Goal: Information Seeking & Learning: Understand process/instructions

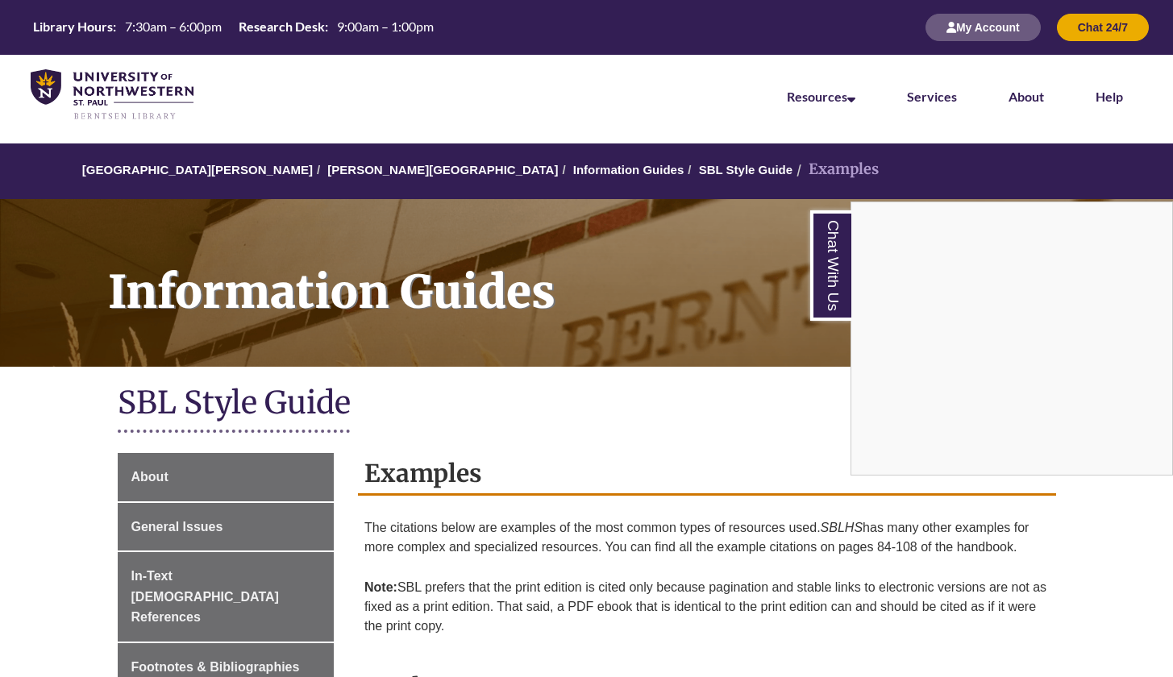
scroll to position [135, 0]
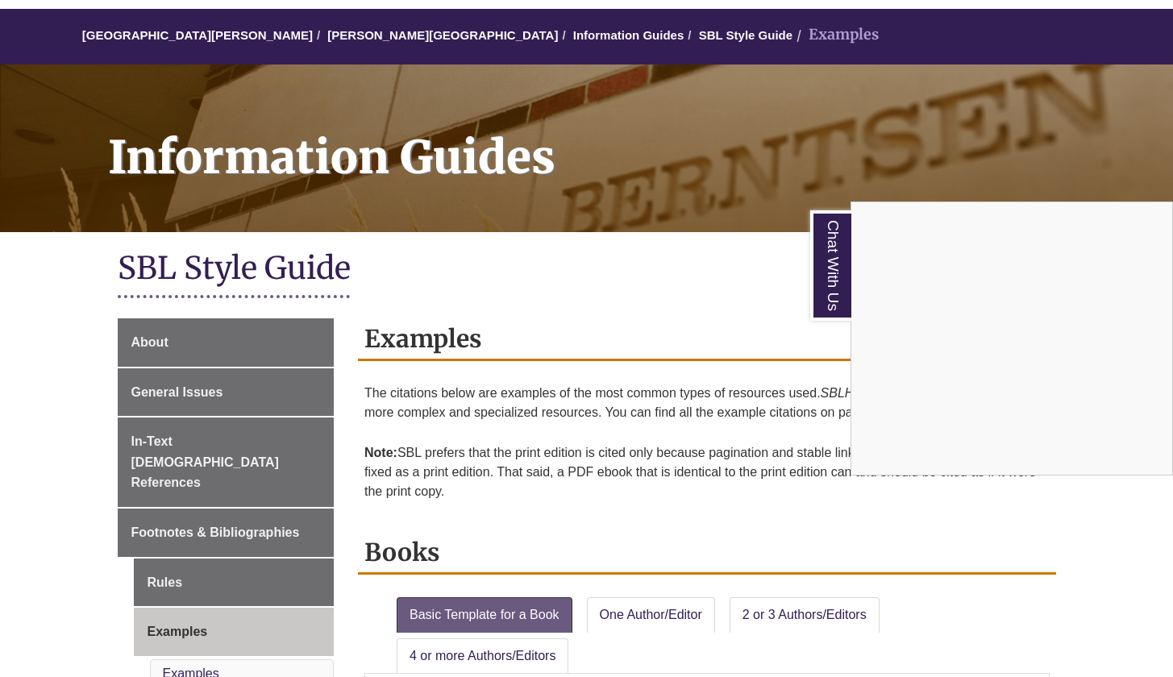
click at [186, 489] on div "Chat With Us" at bounding box center [586, 338] width 1173 height 677
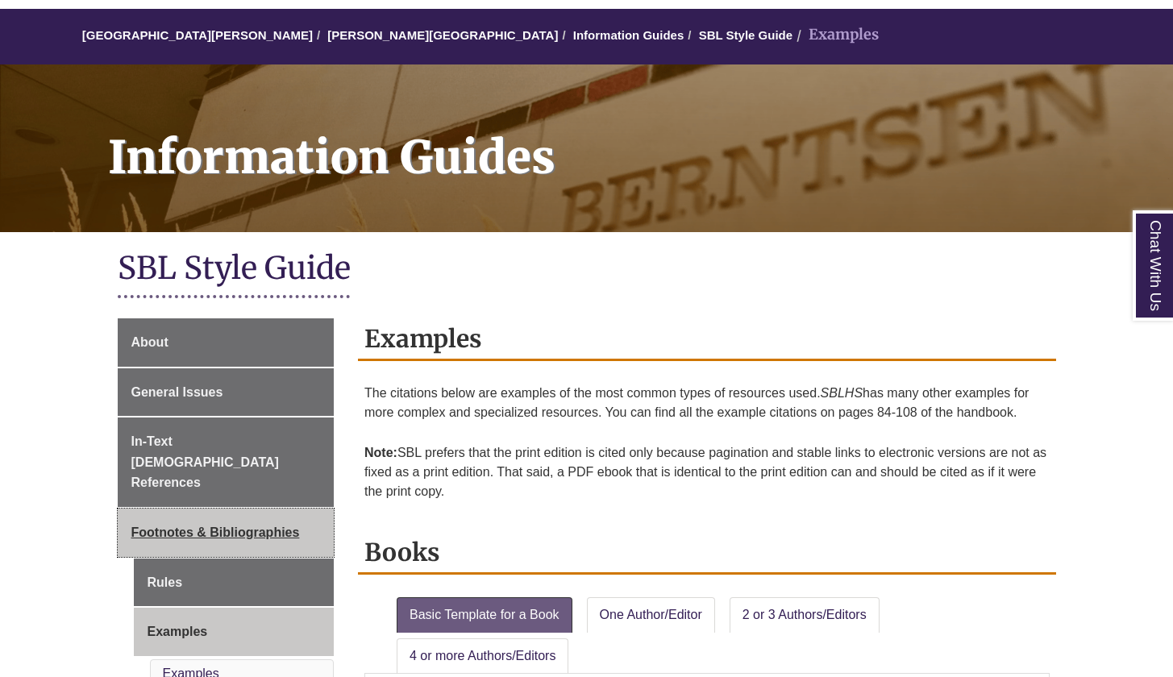
click at [156, 525] on span "Footnotes & Bibliographies" at bounding box center [215, 532] width 168 height 14
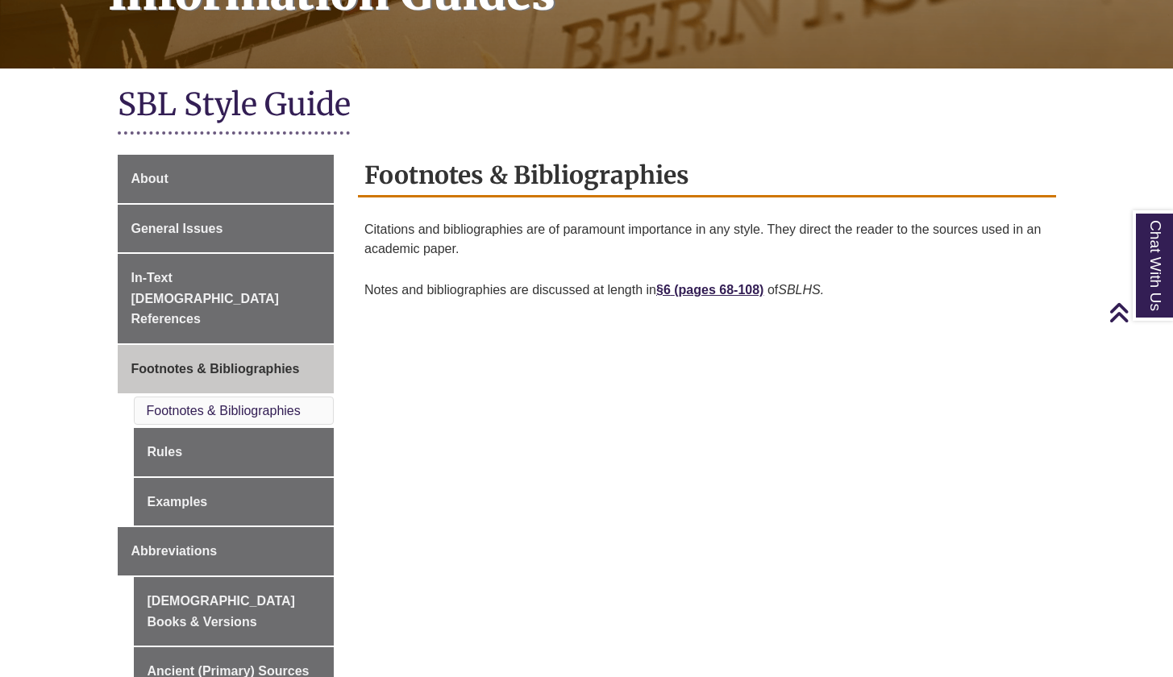
scroll to position [322, 0]
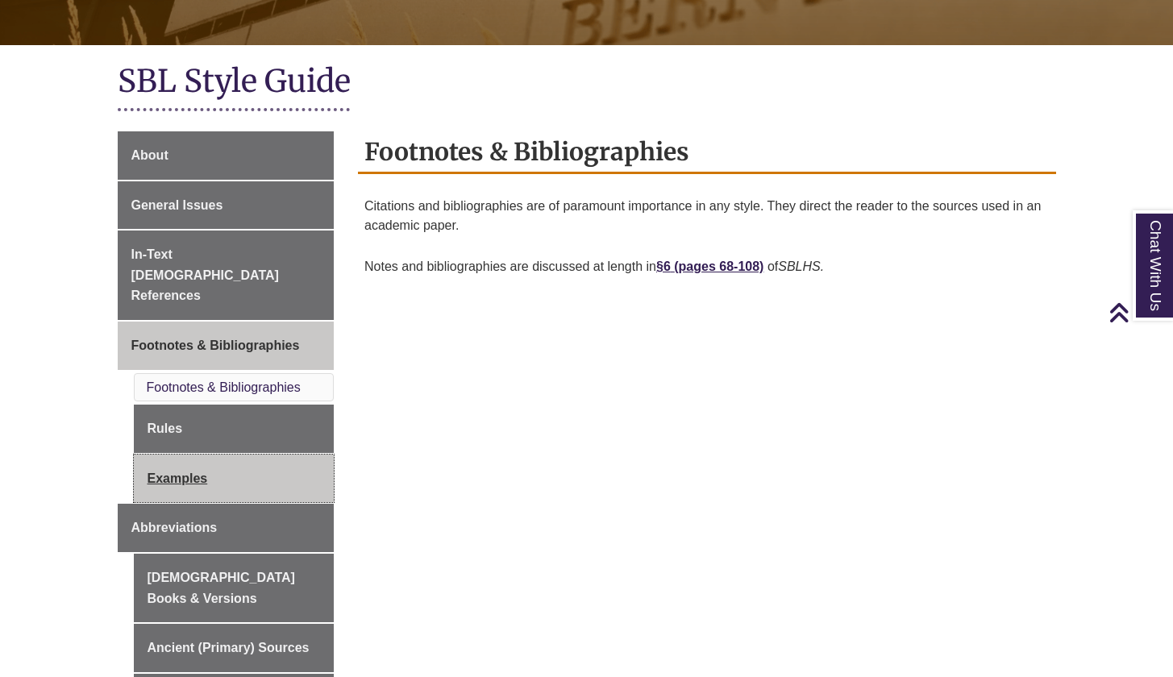
click at [185, 454] on link "Examples" at bounding box center [234, 478] width 201 height 48
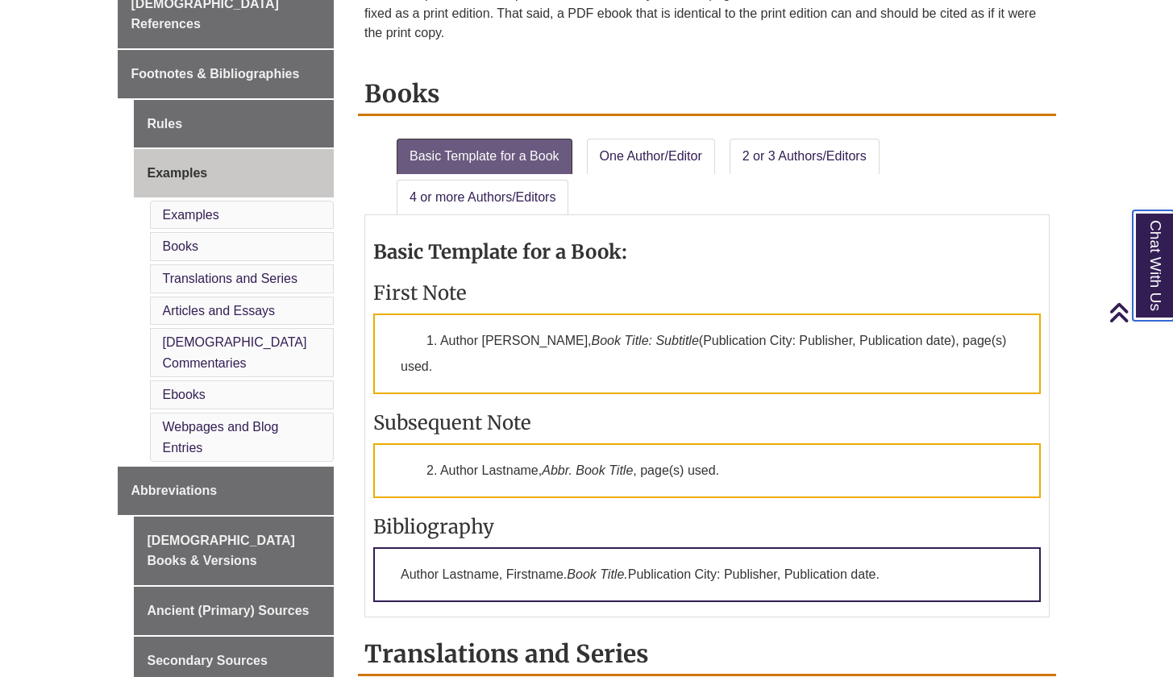
scroll to position [616, 0]
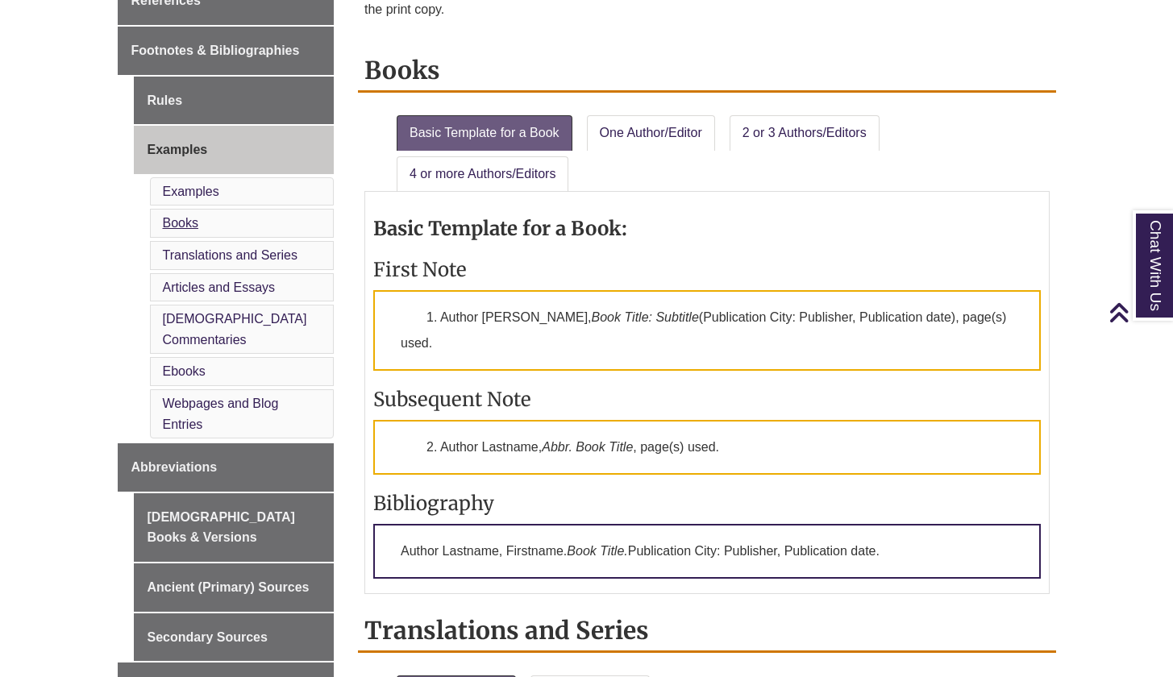
click at [185, 216] on link "Books" at bounding box center [180, 223] width 35 height 14
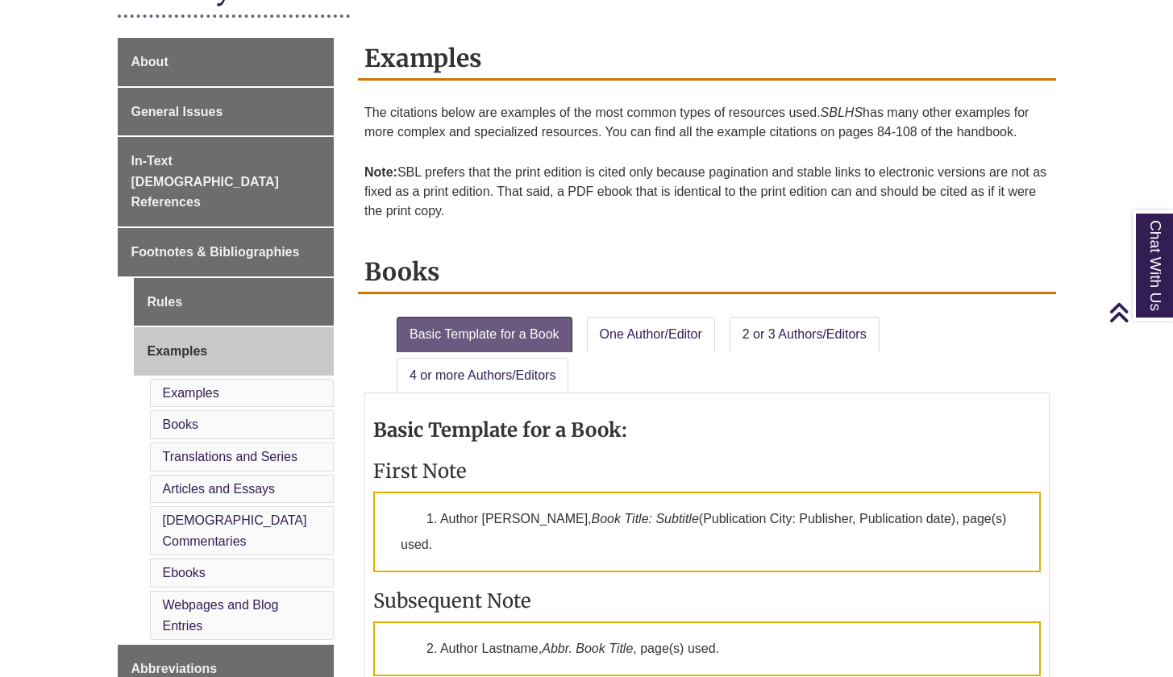
scroll to position [573, 0]
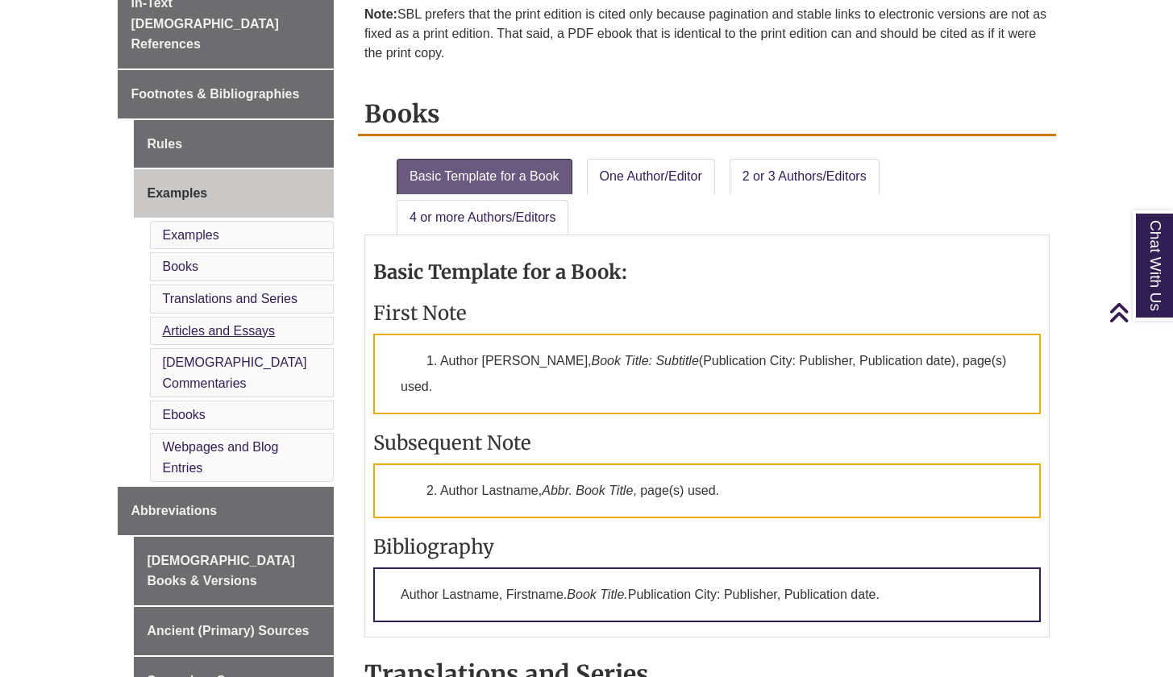
click at [224, 324] on link "Articles and Essays" at bounding box center [219, 331] width 113 height 14
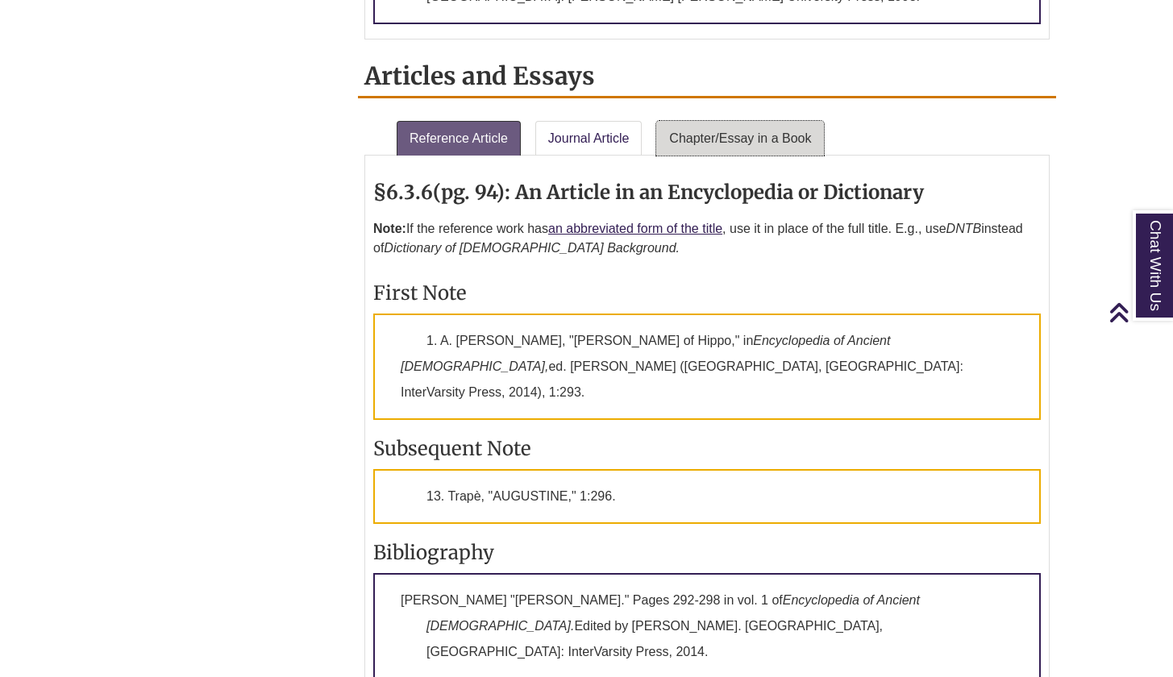
click at [723, 121] on link "Chapter/Essay in a Book" at bounding box center [740, 138] width 168 height 35
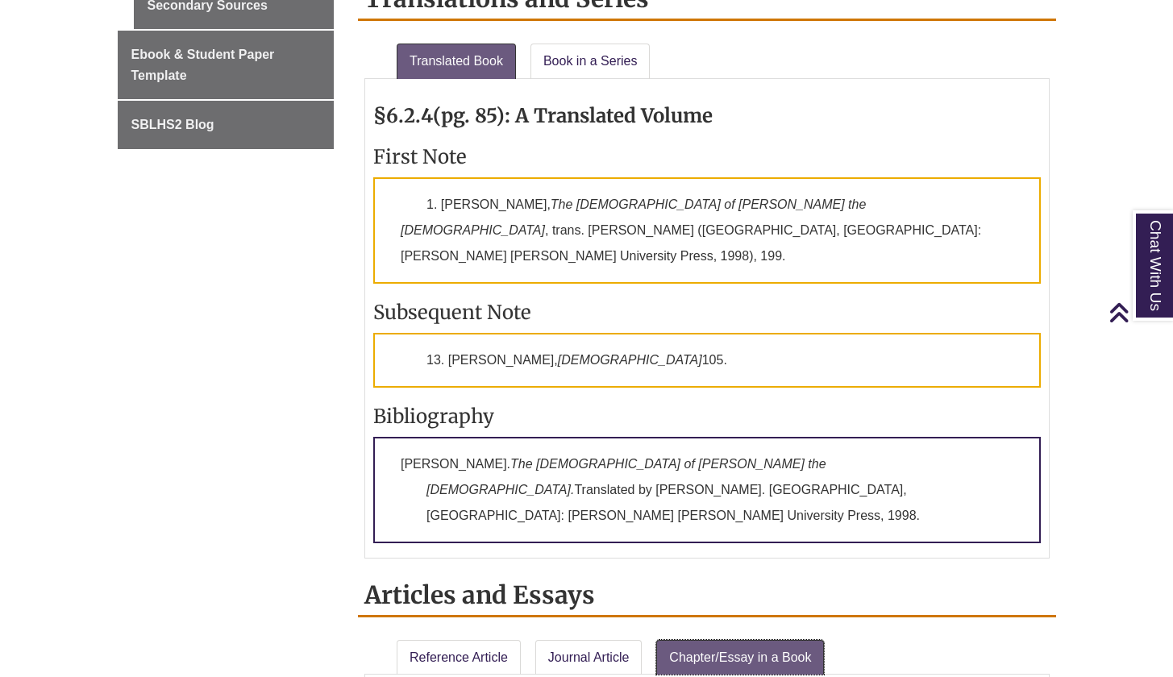
scroll to position [474, 0]
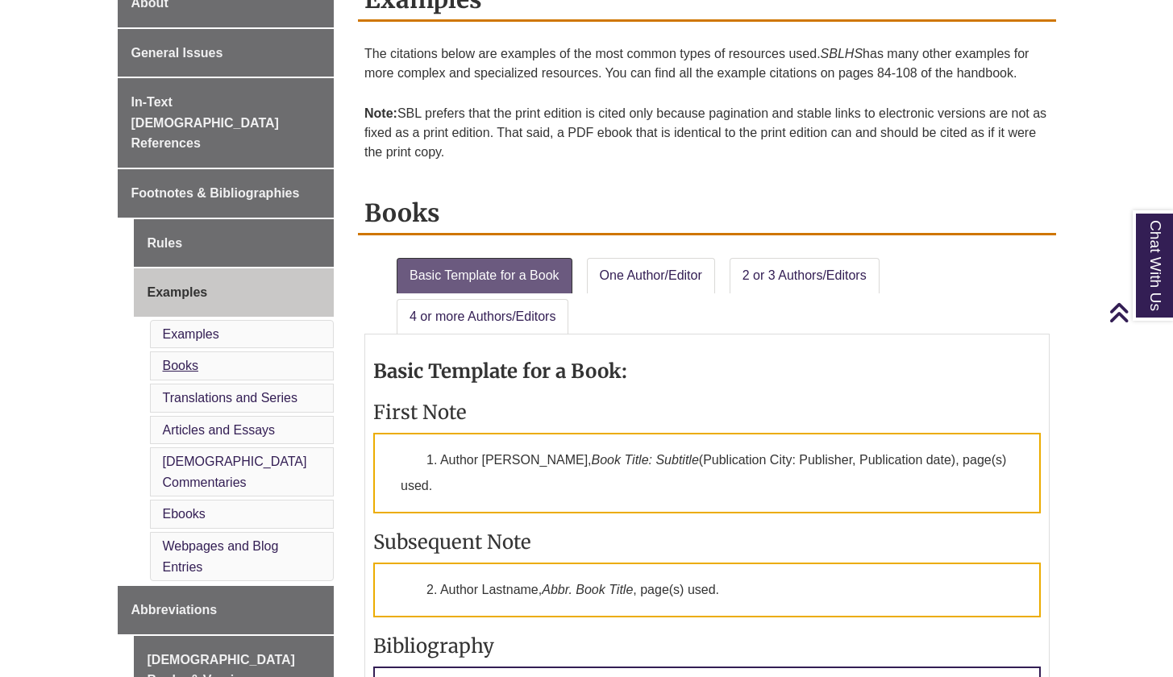
click at [187, 359] on link "Books" at bounding box center [180, 366] width 35 height 14
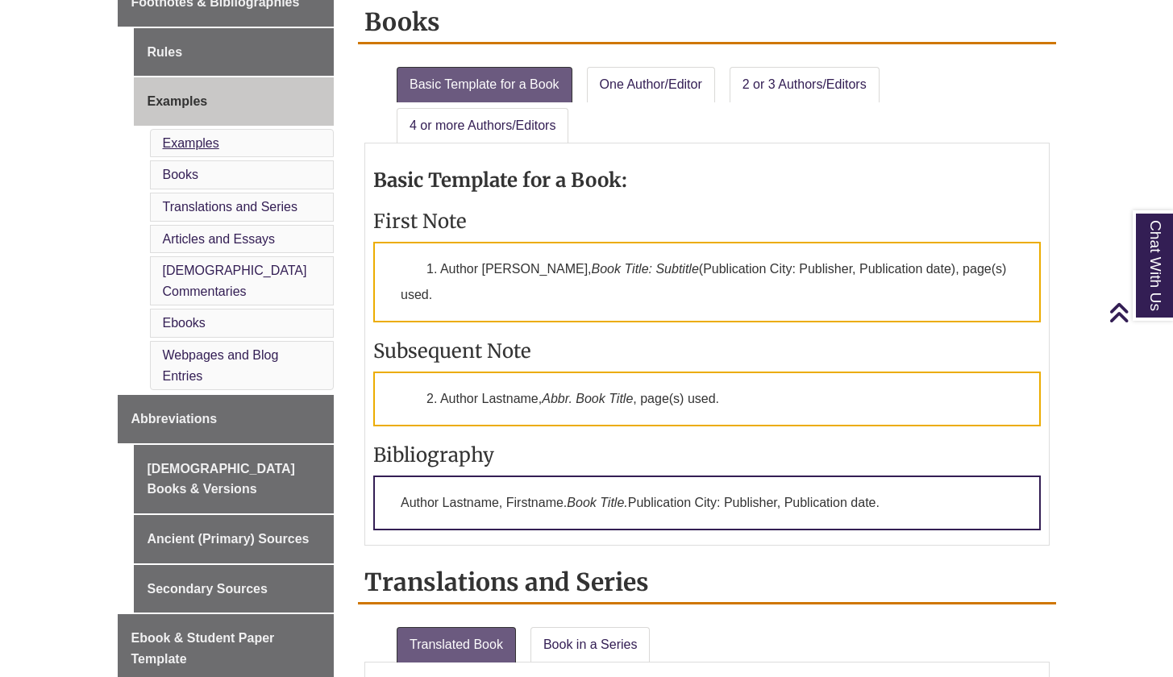
click at [207, 136] on link "Examples" at bounding box center [191, 143] width 56 height 14
